Goal: Information Seeking & Learning: Learn about a topic

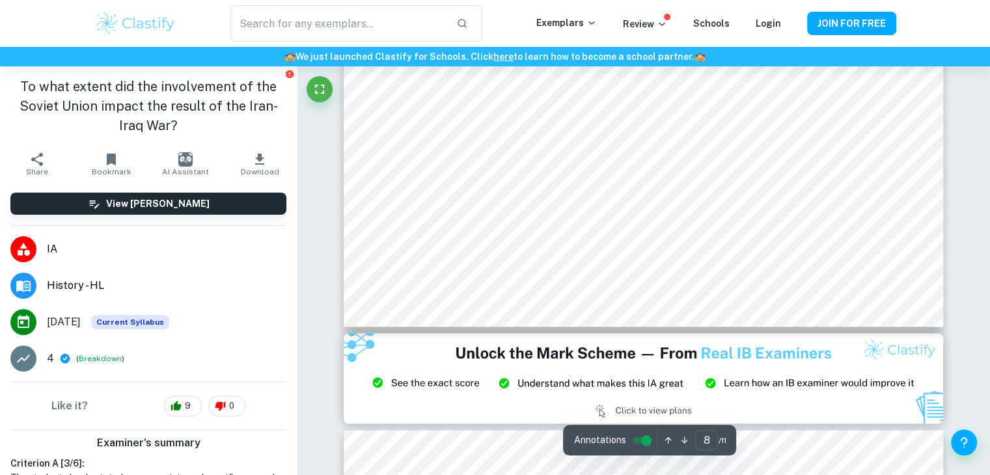
type input "9"
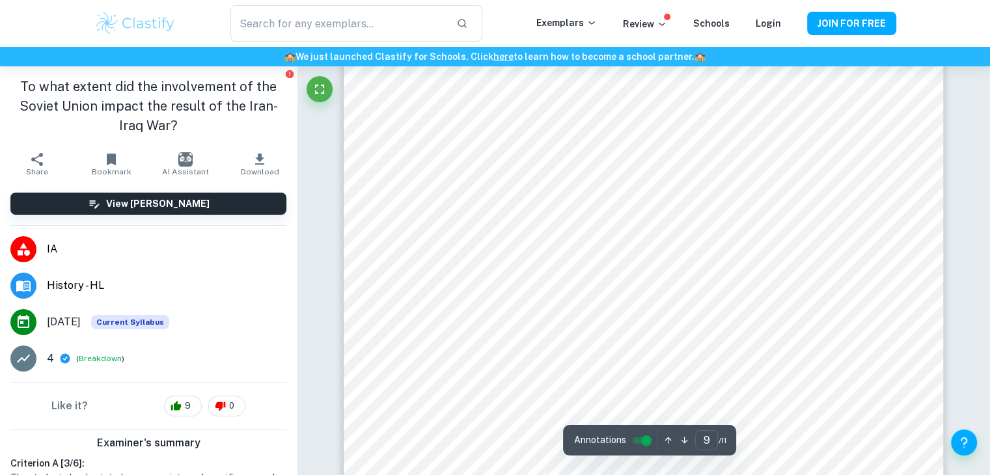
scroll to position [6644, 0]
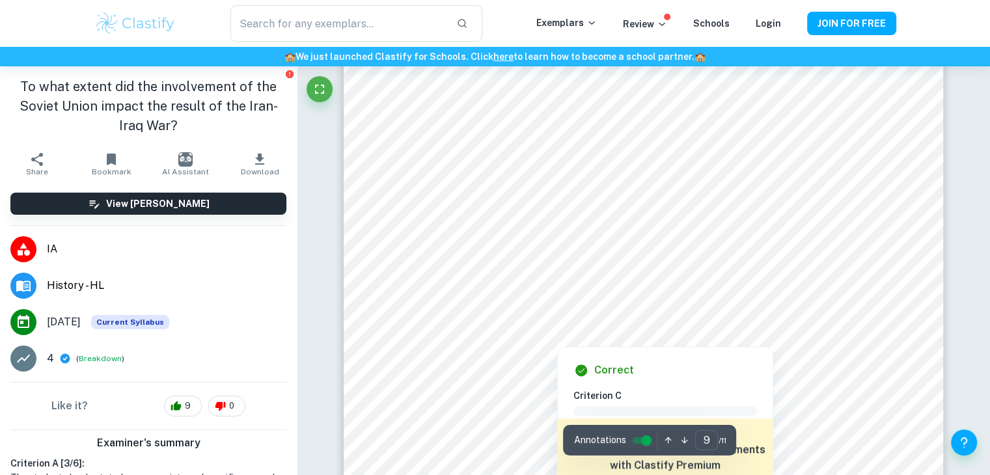
click at [529, 281] on div at bounding box center [666, 289] width 368 height 28
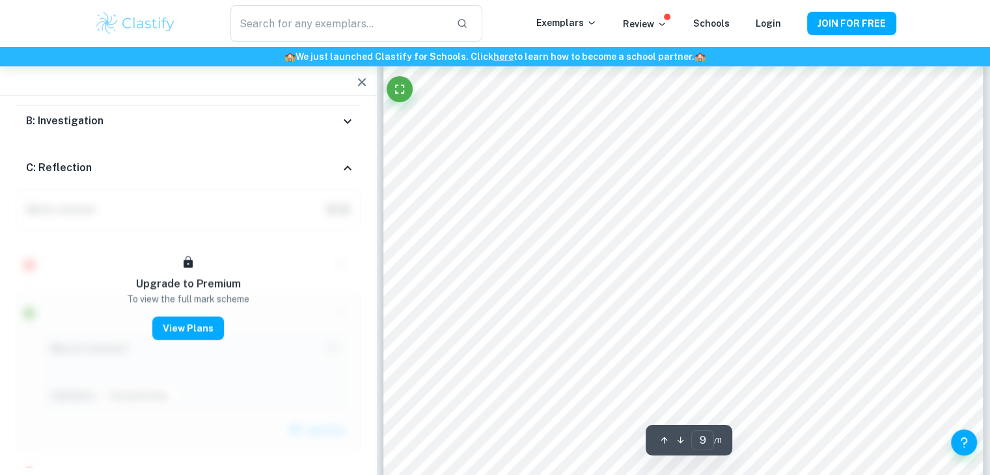
scroll to position [6513, 0]
click at [404, 92] on icon "Fullscreen" at bounding box center [400, 89] width 16 height 16
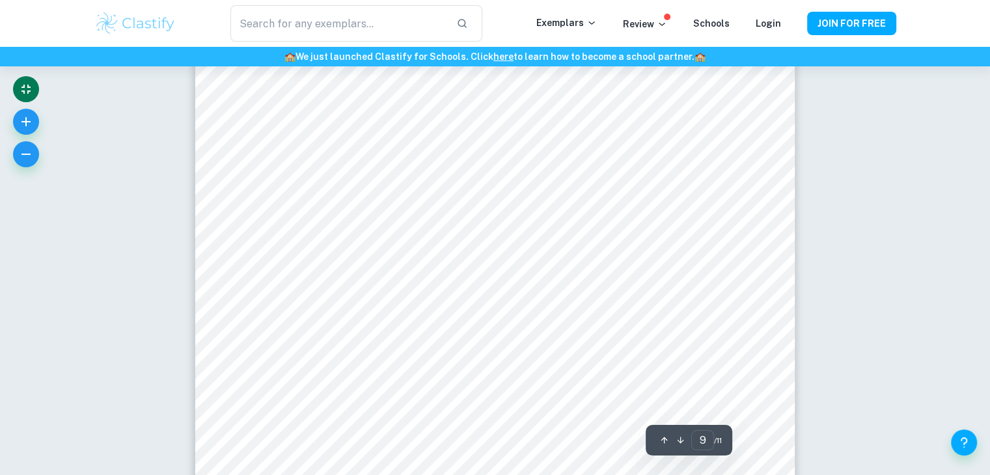
scroll to position [6870, 0]
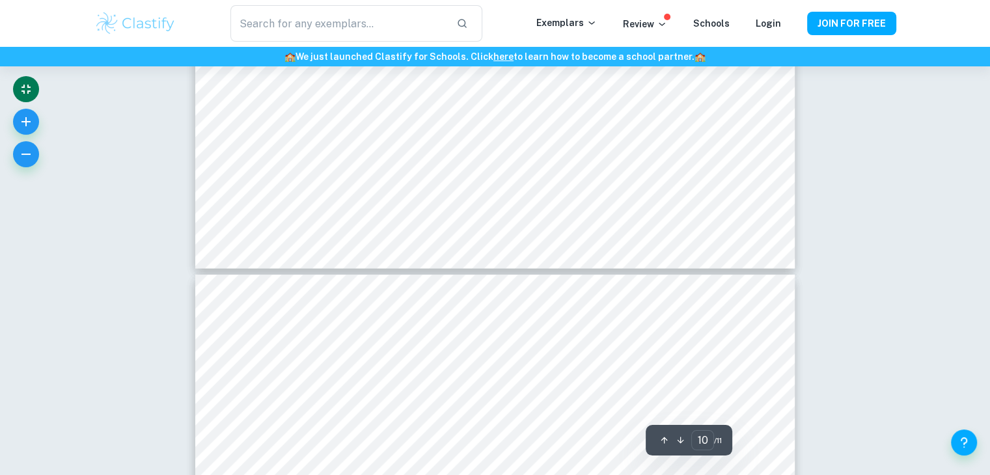
type input "9"
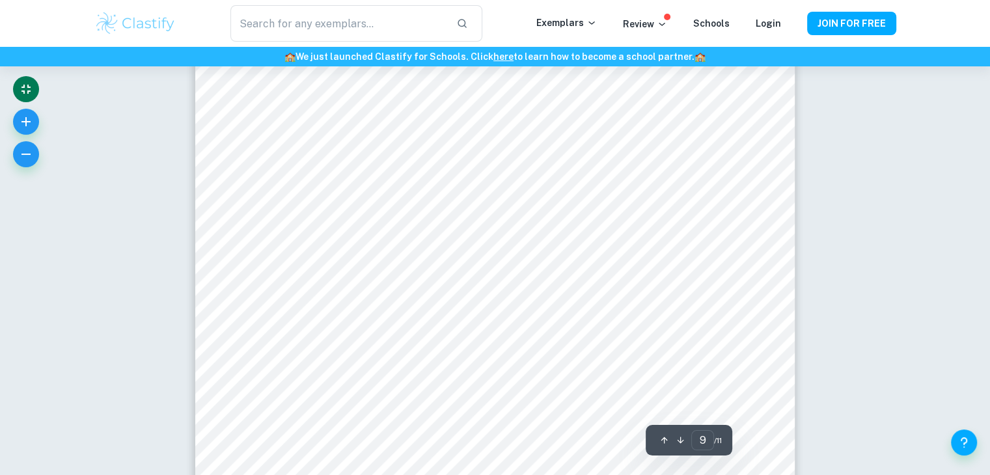
scroll to position [6804, 0]
